Goal: Information Seeking & Learning: Learn about a topic

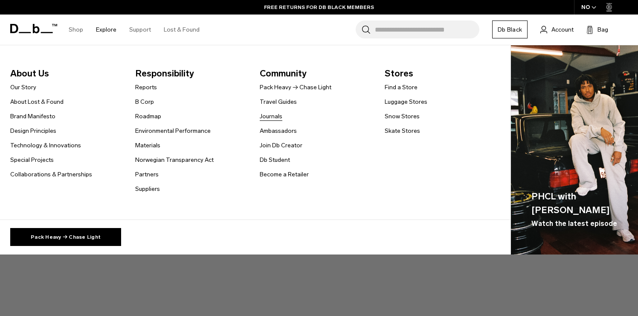
click at [272, 116] on link "Journals" at bounding box center [271, 116] width 23 height 9
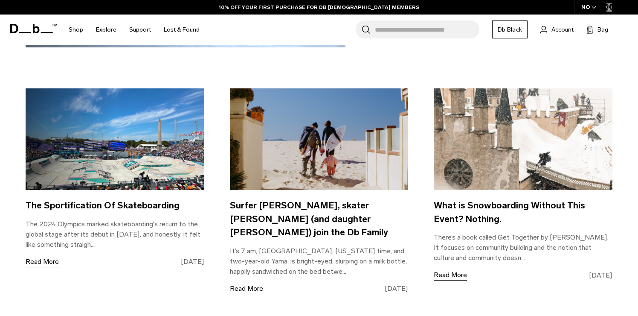
scroll to position [1051, 0]
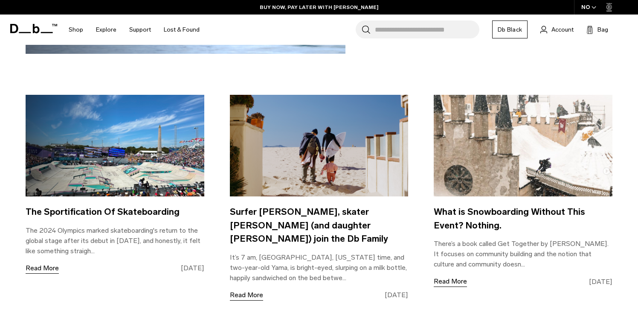
click at [190, 291] on div "The best backpacks, sling bags, and totes for going back to routines We have co…" at bounding box center [319, 70] width 587 height 1359
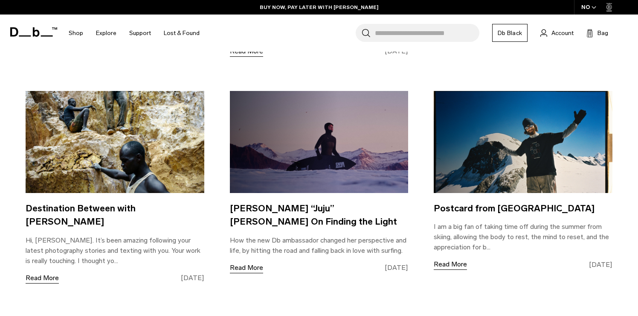
scroll to position [1311, 0]
